Goal: Information Seeking & Learning: Check status

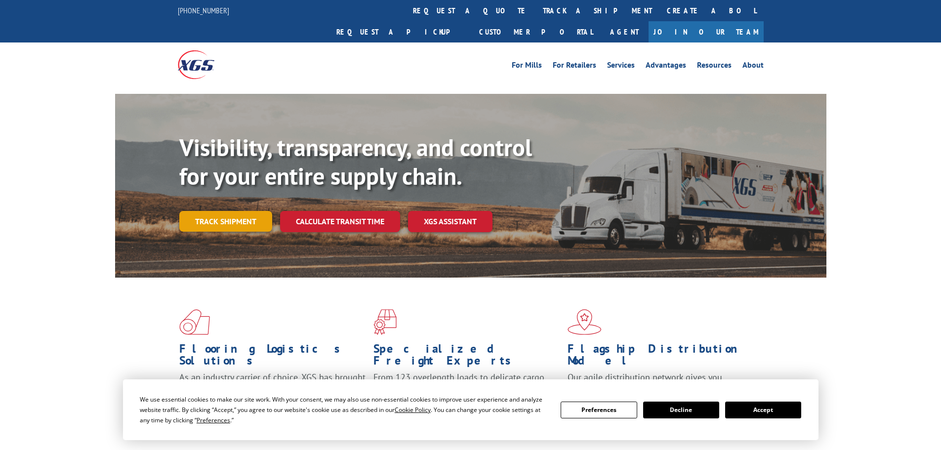
click at [229, 211] on link "Track shipment" at bounding box center [225, 221] width 93 height 21
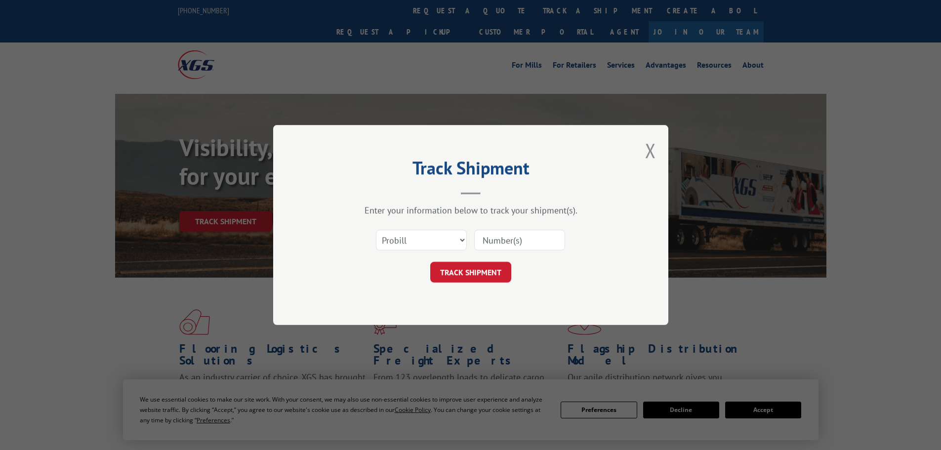
click at [509, 236] on input at bounding box center [519, 240] width 91 height 21
paste input "LTL1010503"
type input "LTL1010503"
click at [496, 270] on button "TRACK SHIPMENT" at bounding box center [470, 272] width 81 height 21
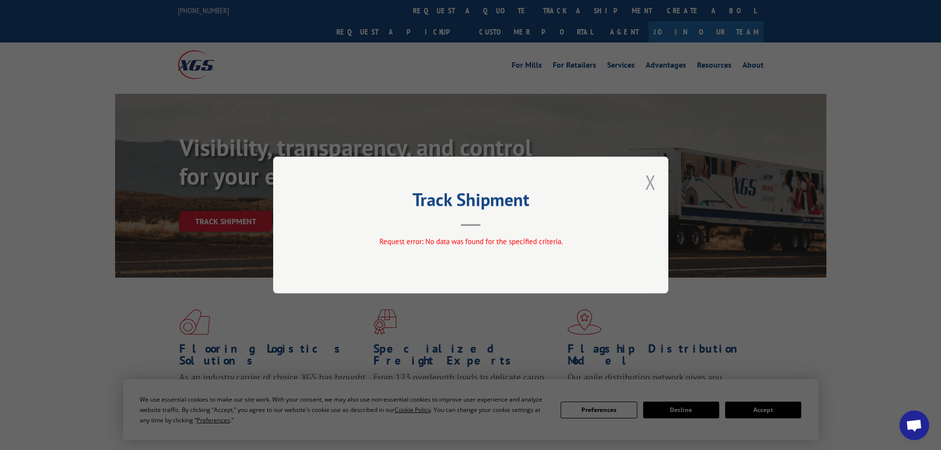
click at [651, 175] on button "Close modal" at bounding box center [650, 182] width 11 height 26
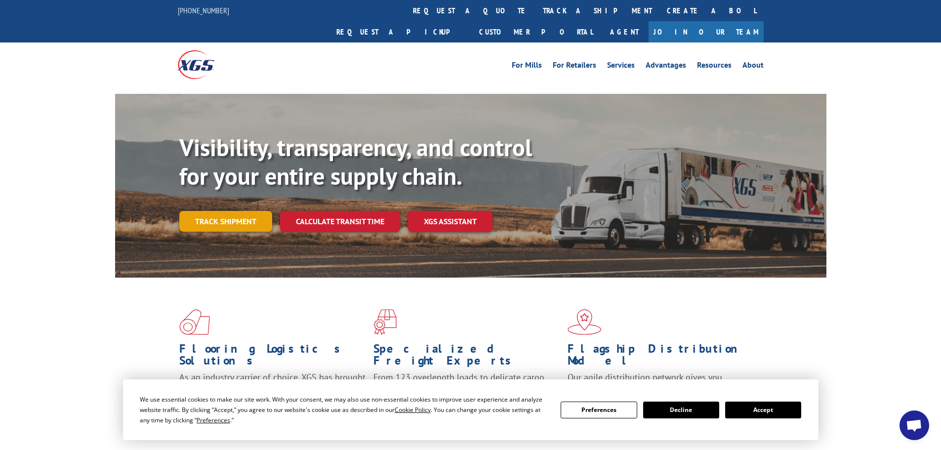
click at [225, 211] on link "Track shipment" at bounding box center [225, 221] width 93 height 21
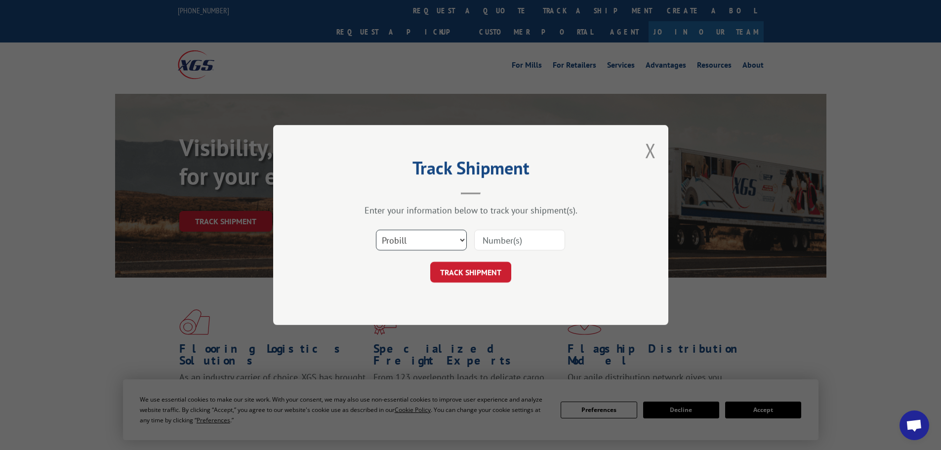
click at [430, 248] on select "Select category... Probill BOL PO" at bounding box center [421, 240] width 91 height 21
select select "po"
click at [376, 230] on select "Select category... Probill BOL PO" at bounding box center [421, 240] width 91 height 21
click at [492, 245] on input at bounding box center [519, 240] width 91 height 21
paste input "34512873"
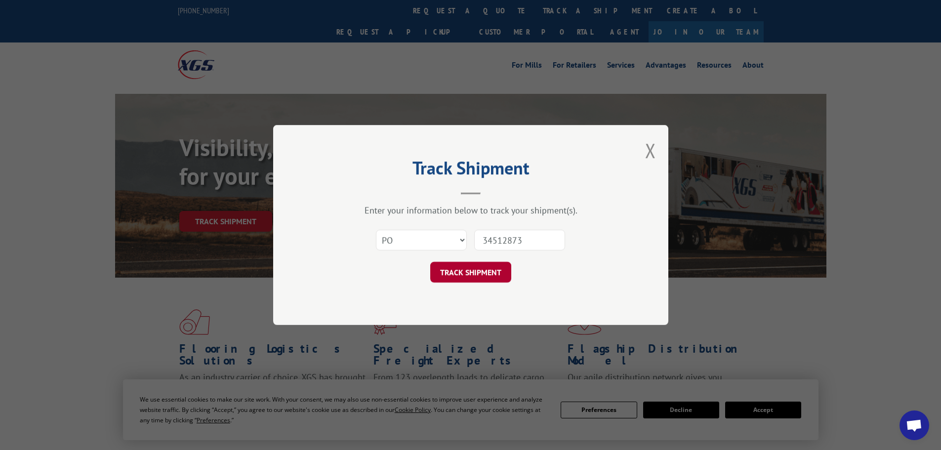
type input "34512873"
click at [504, 279] on button "TRACK SHIPMENT" at bounding box center [470, 272] width 81 height 21
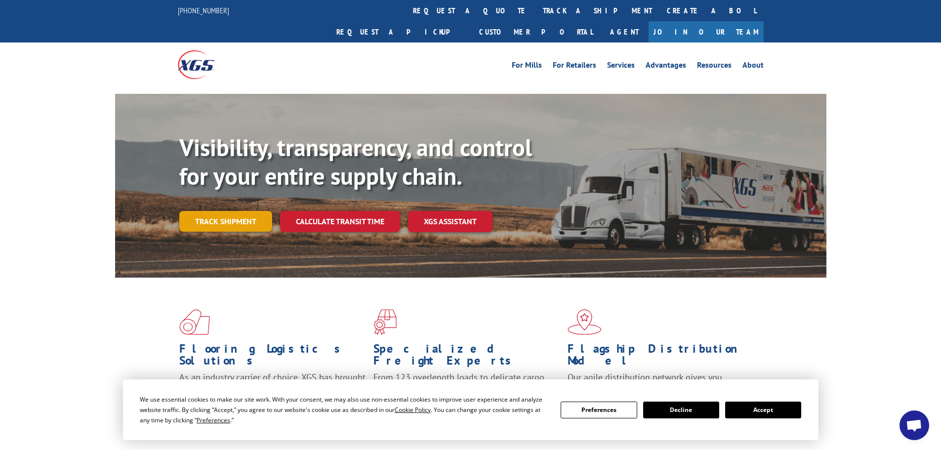
click at [221, 211] on link "Track shipment" at bounding box center [225, 221] width 93 height 21
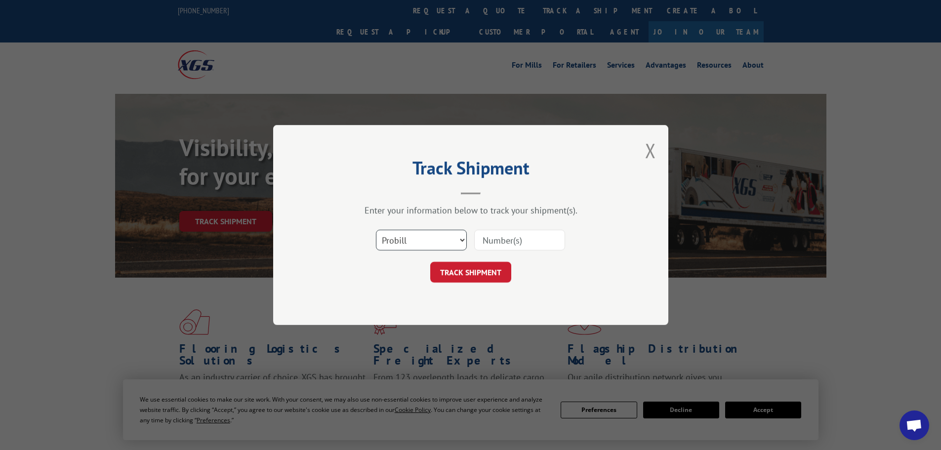
click at [450, 241] on select "Select category... Probill BOL PO" at bounding box center [421, 240] width 91 height 21
select select "po"
click at [376, 230] on select "Select category... Probill BOL PO" at bounding box center [421, 240] width 91 height 21
click at [498, 243] on input at bounding box center [519, 240] width 91 height 21
paste input "34513585"
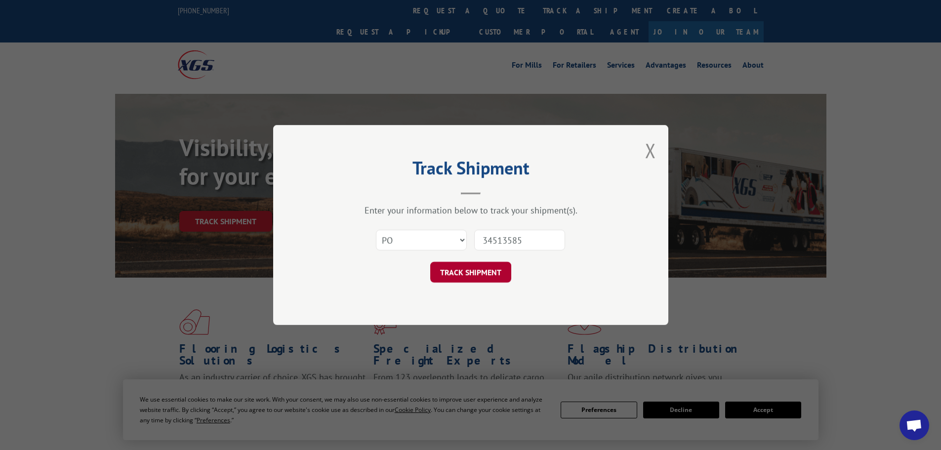
type input "34513585"
click at [489, 270] on button "TRACK SHIPMENT" at bounding box center [470, 272] width 81 height 21
